Goal: Obtain resource: Download file/media

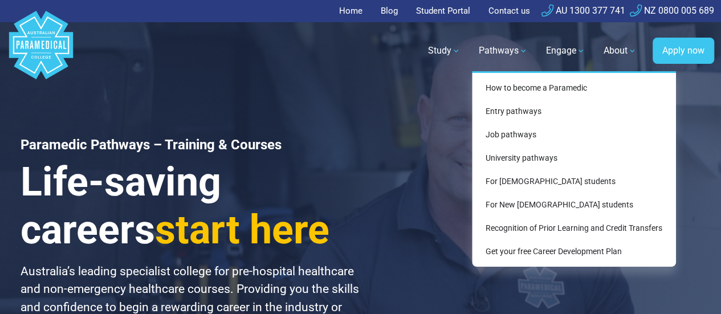
click at [522, 48] on link "Pathways" at bounding box center [503, 51] width 63 height 32
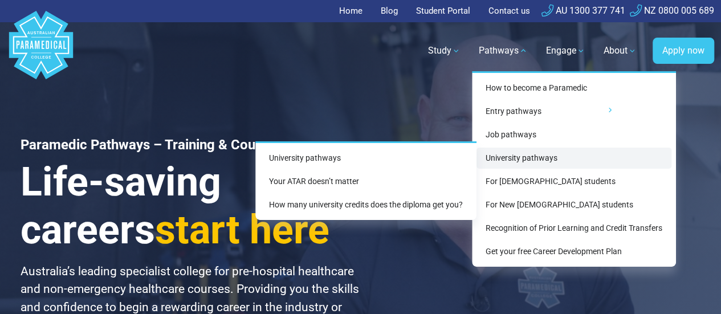
click at [520, 158] on link "University pathways" at bounding box center [573, 158] width 195 height 21
click at [539, 156] on link "University pathways" at bounding box center [573, 158] width 195 height 21
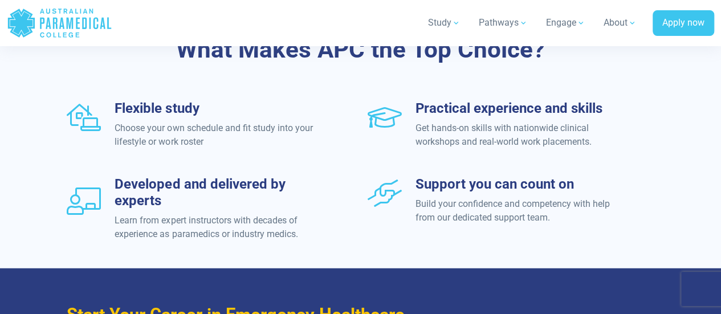
scroll to position [1373, 0]
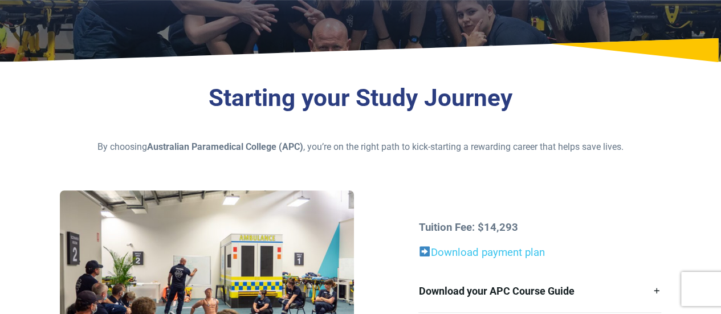
scroll to position [228, 0]
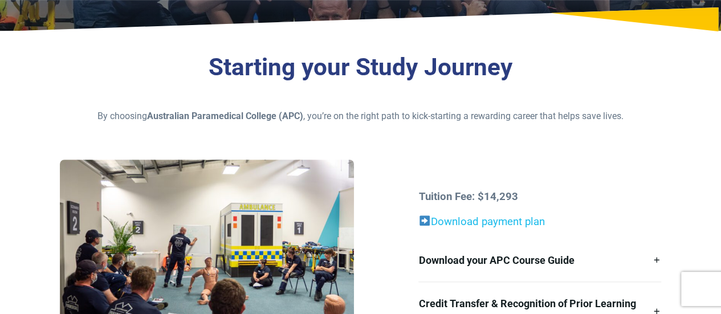
click at [500, 219] on link "Download payment plan" at bounding box center [488, 221] width 114 height 13
